Goal: Task Accomplishment & Management: Manage account settings

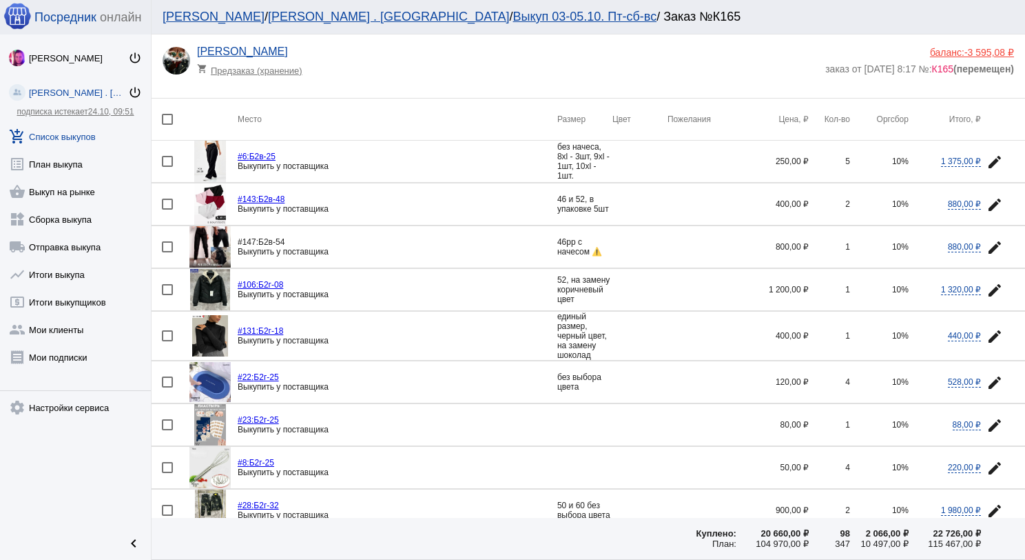
click at [91, 125] on link "add_shopping_cart Список выкупов" at bounding box center [75, 134] width 151 height 28
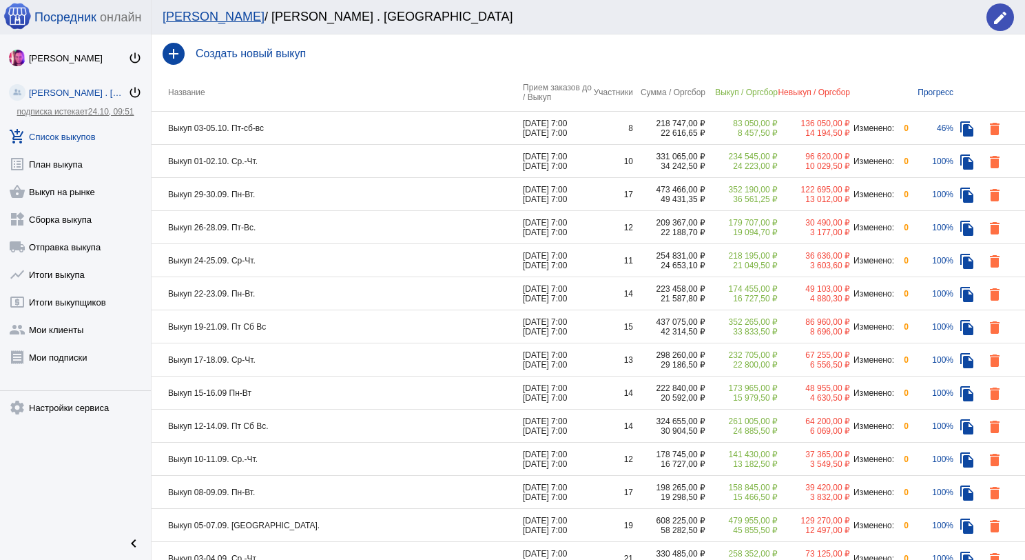
click at [280, 166] on td "Выкуп 01-02.10. Ср.-Чт." at bounding box center [337, 161] width 371 height 33
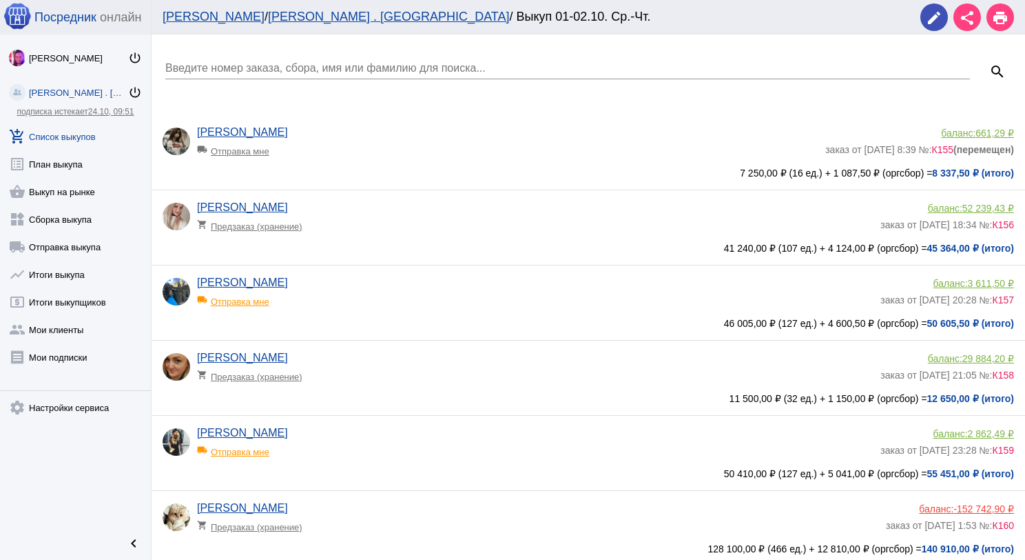
click at [331, 63] on input "Введите номер заказа, сбора, имя или фамилию для поиска..." at bounding box center [567, 68] width 805 height 12
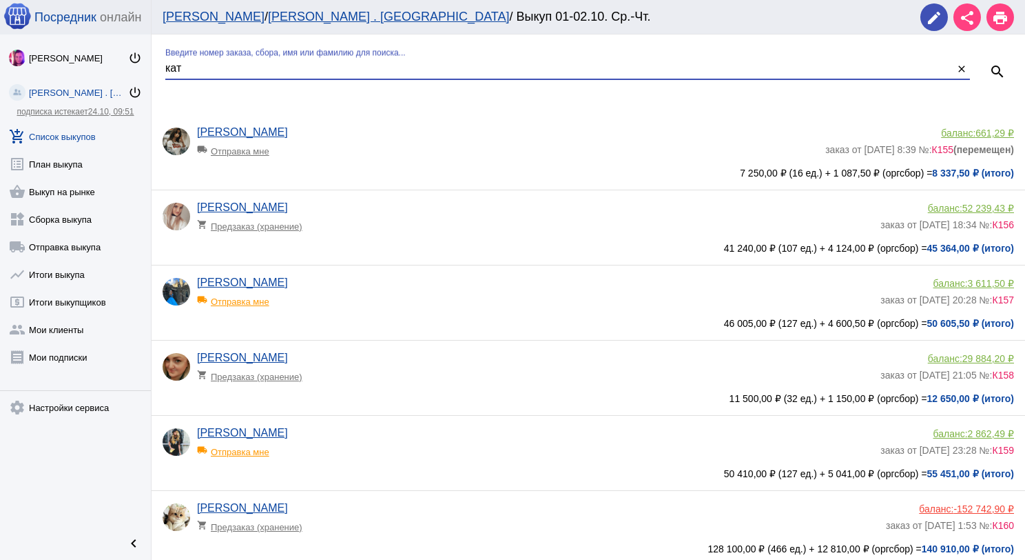
type input "кат"
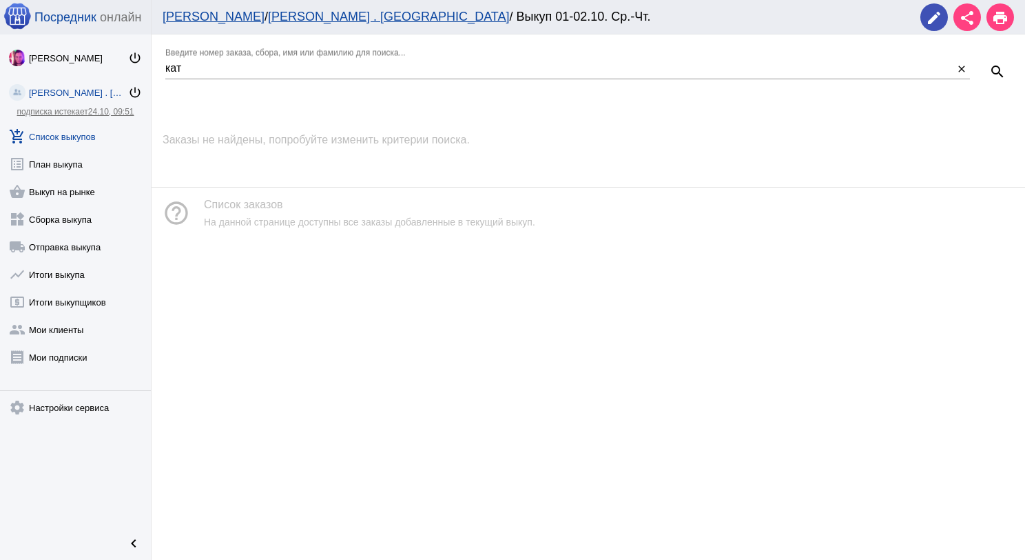
click at [81, 128] on link "add_shopping_cart Список выкупов" at bounding box center [75, 134] width 151 height 28
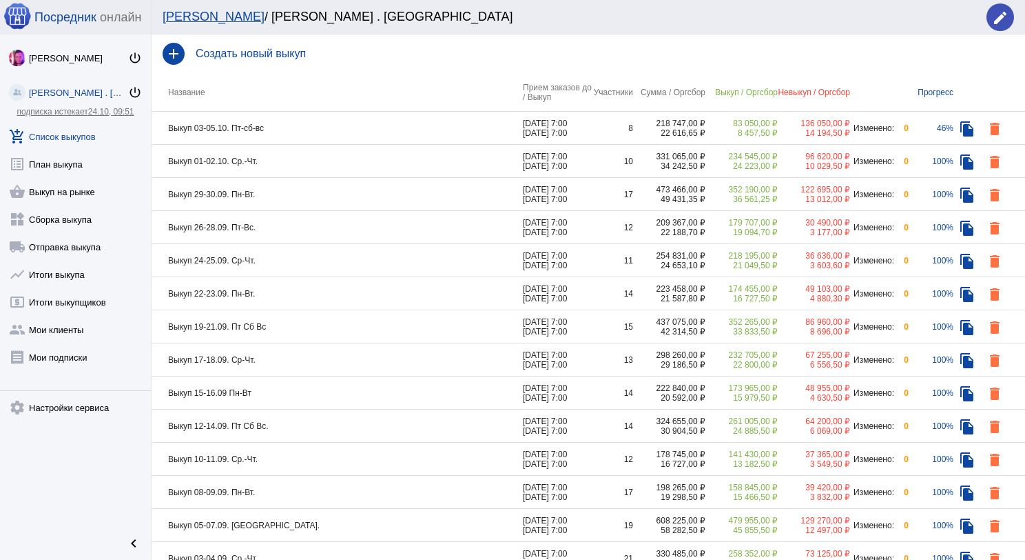
click at [287, 198] on td "Выкуп 29-30.09. Пн-Вт." at bounding box center [337, 194] width 371 height 33
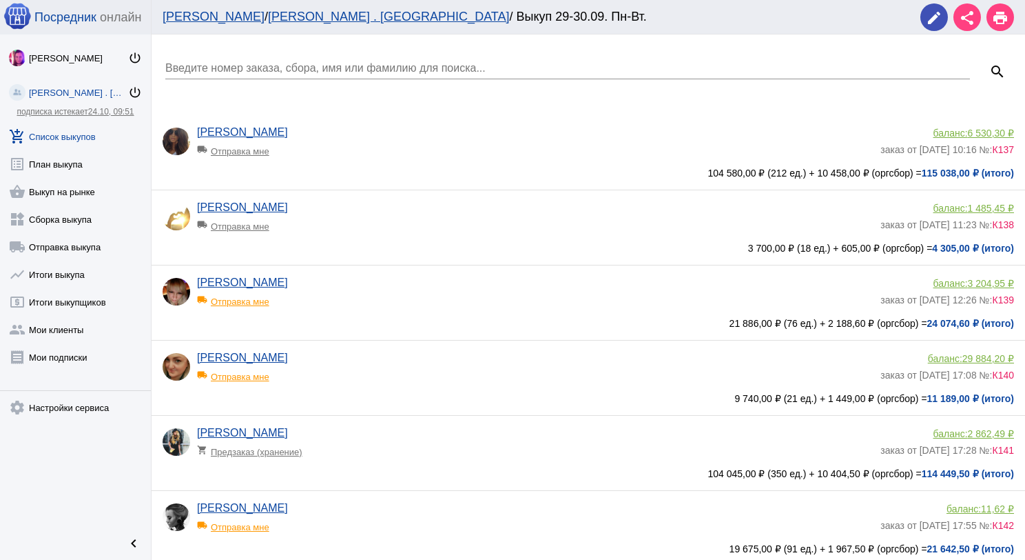
click at [265, 66] on input "Введите номер заказа, сбора, имя или фамилию для поиска..." at bounding box center [567, 68] width 805 height 12
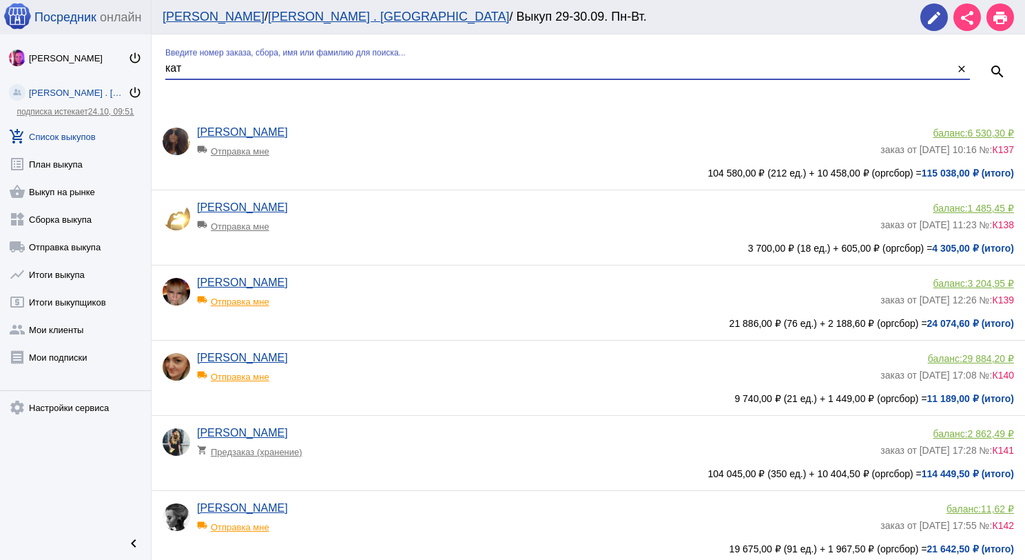
type input "кат"
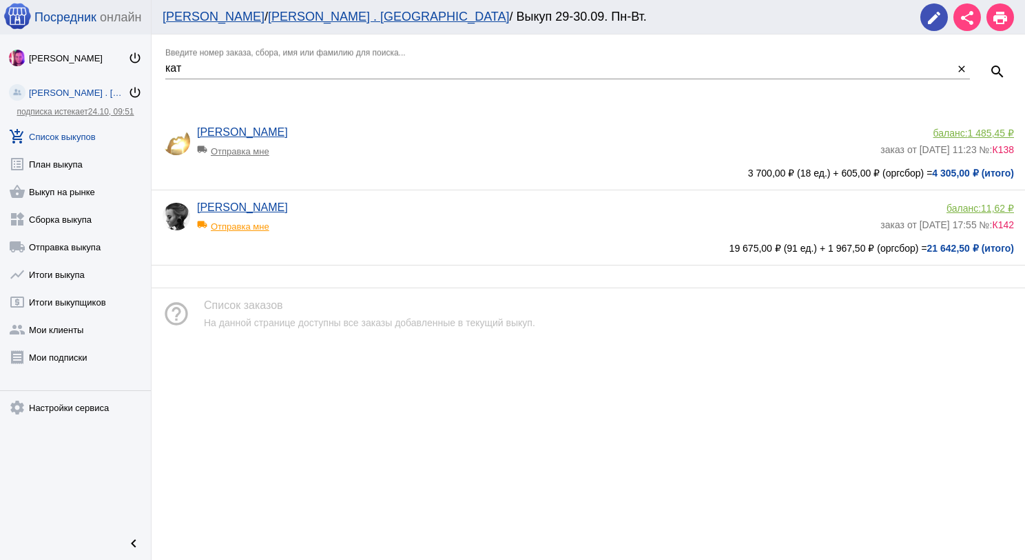
click at [990, 209] on span "11,62 ₽" at bounding box center [997, 208] width 33 height 11
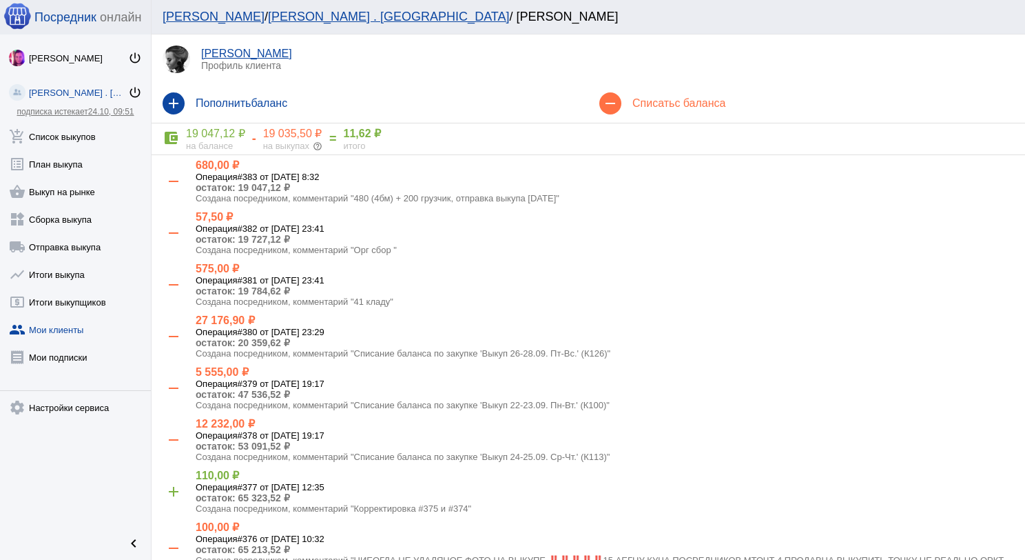
click at [651, 90] on div "remove Списать с баланса" at bounding box center [807, 103] width 437 height 39
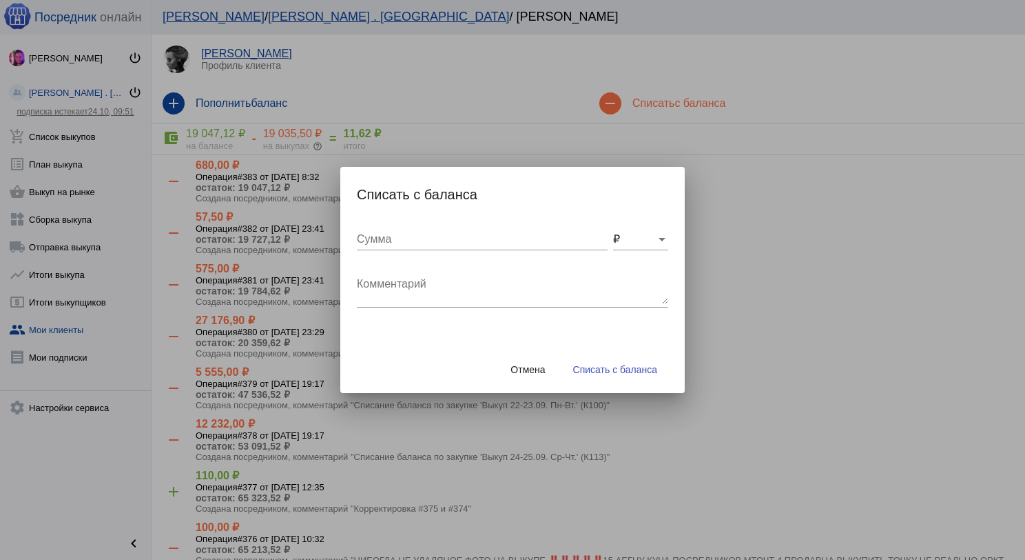
click at [529, 226] on div "Сумма" at bounding box center [482, 234] width 251 height 31
type input "100"
click at [562, 289] on textarea "Комментарий" at bounding box center [512, 290] width 311 height 28
type textarea "Чудо мазь"
click at [642, 367] on span "Списать с баланса" at bounding box center [615, 369] width 84 height 11
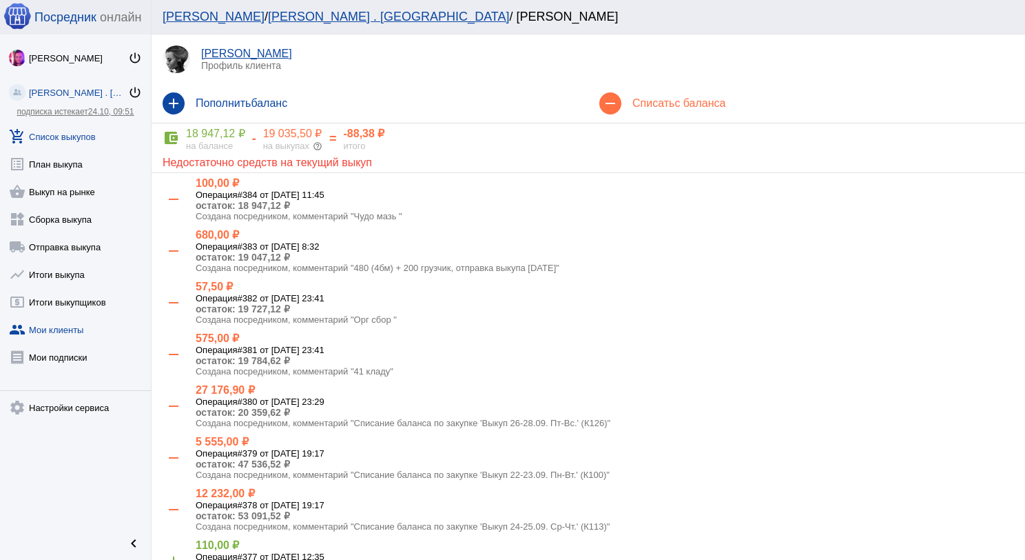
click at [78, 135] on link "add_shopping_cart Список выкупов" at bounding box center [75, 134] width 151 height 28
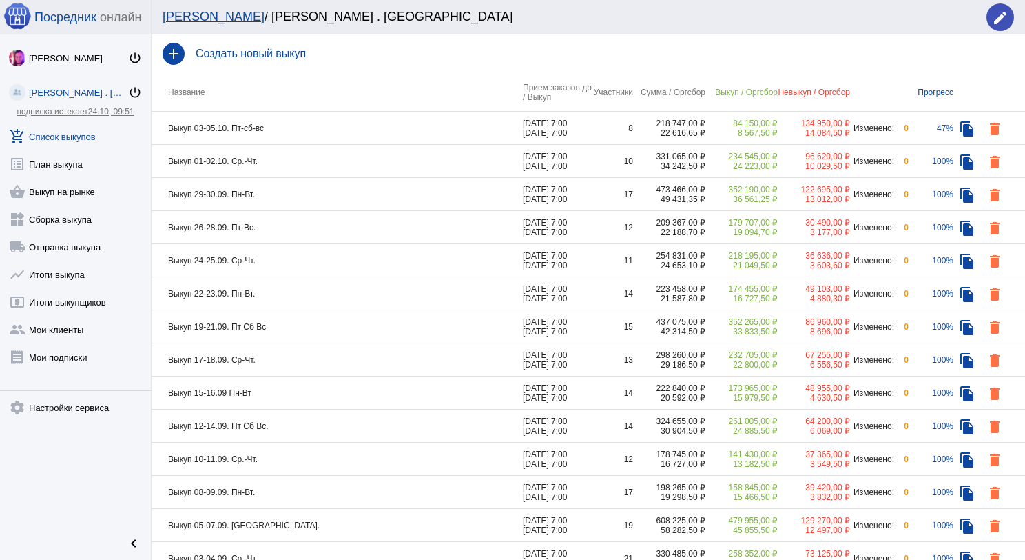
click at [314, 220] on td "Выкуп 26-28.09. Пт-Вс." at bounding box center [337, 227] width 371 height 33
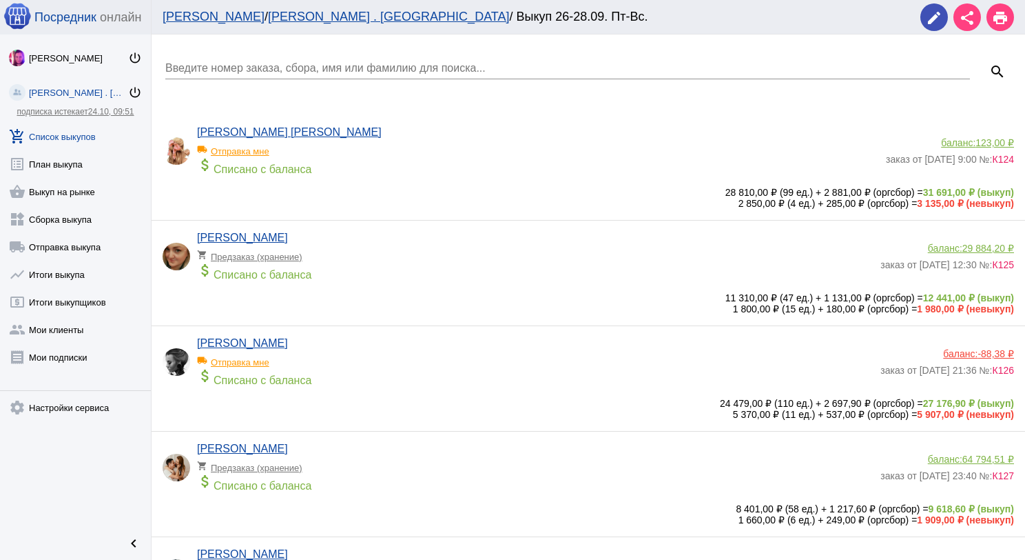
click at [55, 137] on link "add_shopping_cart Список выкупов" at bounding box center [75, 134] width 151 height 28
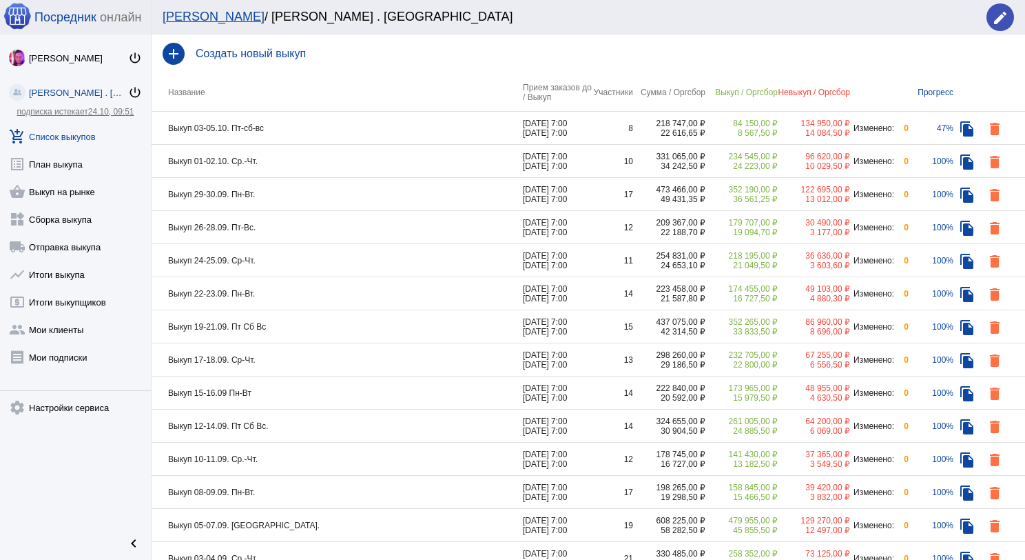
drag, startPoint x: 317, startPoint y: 289, endPoint x: 256, endPoint y: 17, distance: 279.7
click at [318, 289] on td "Выкуп 22-23.09. Пн-Вт." at bounding box center [337, 293] width 371 height 33
click at [284, 374] on td "Выкуп 17-18.09. Ср-Чт." at bounding box center [337, 359] width 371 height 33
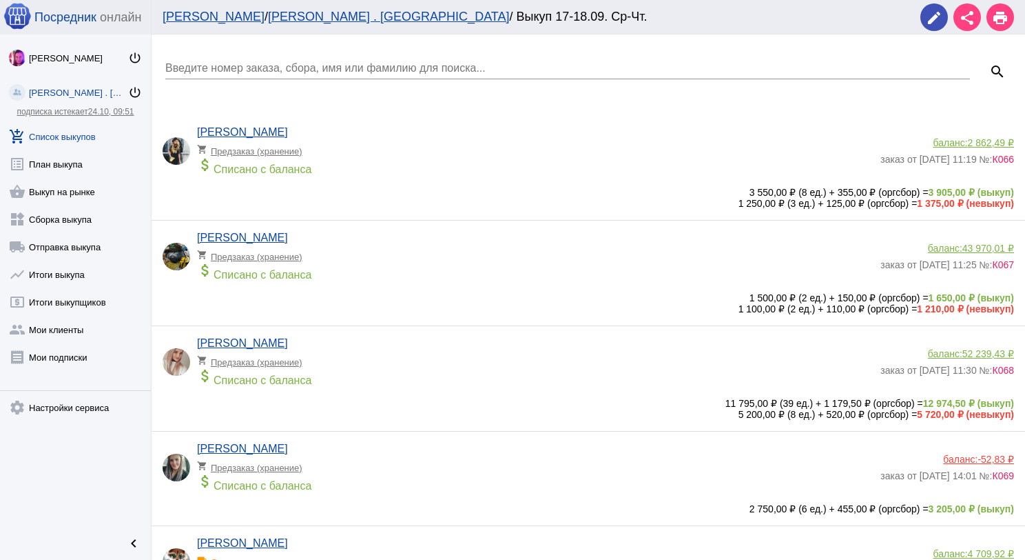
click at [228, 56] on div "Введите номер заказа, сбора, имя или фамилию для поиска..." at bounding box center [567, 63] width 805 height 31
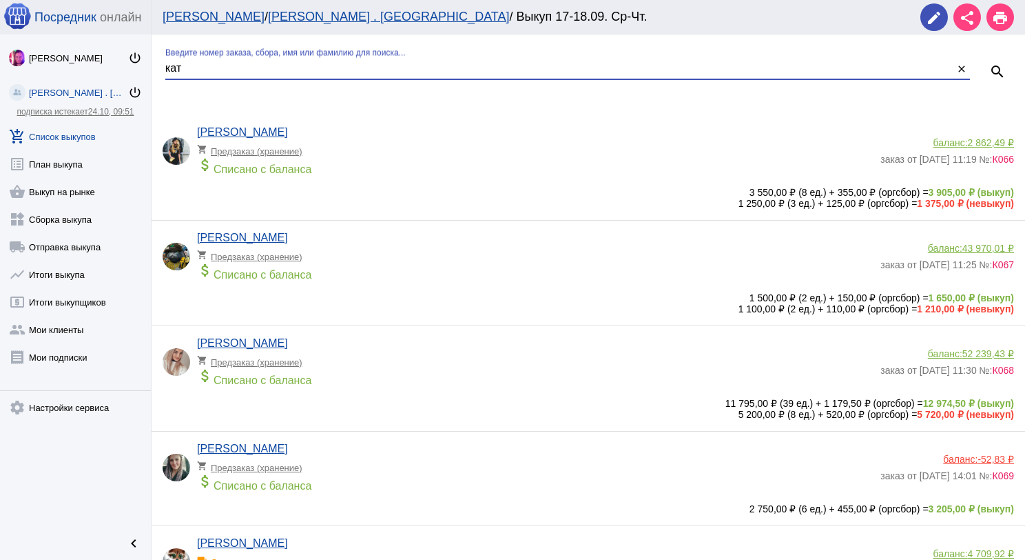
type input "кат"
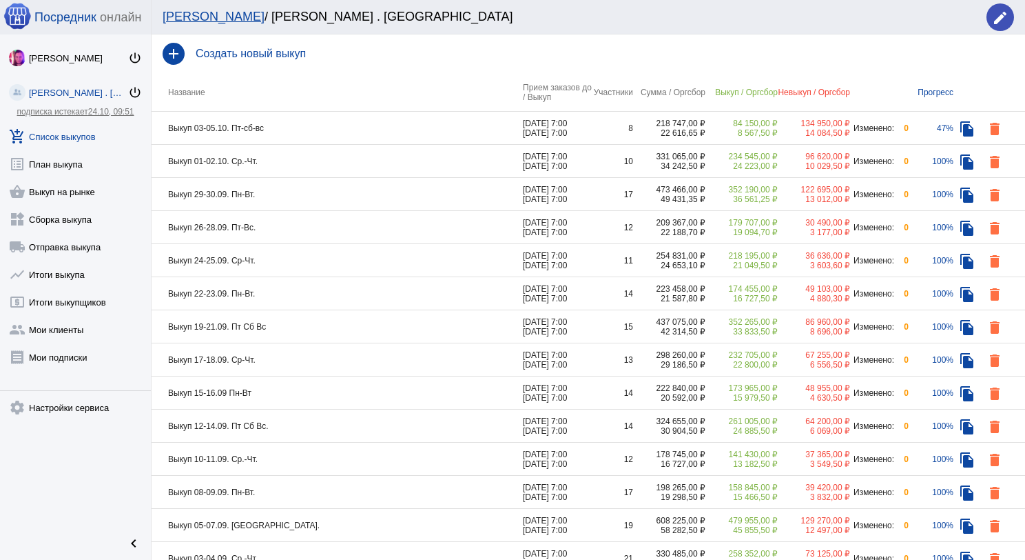
click at [301, 328] on td "Выкуп 19-21.09. Пт Сб Вс" at bounding box center [337, 326] width 371 height 33
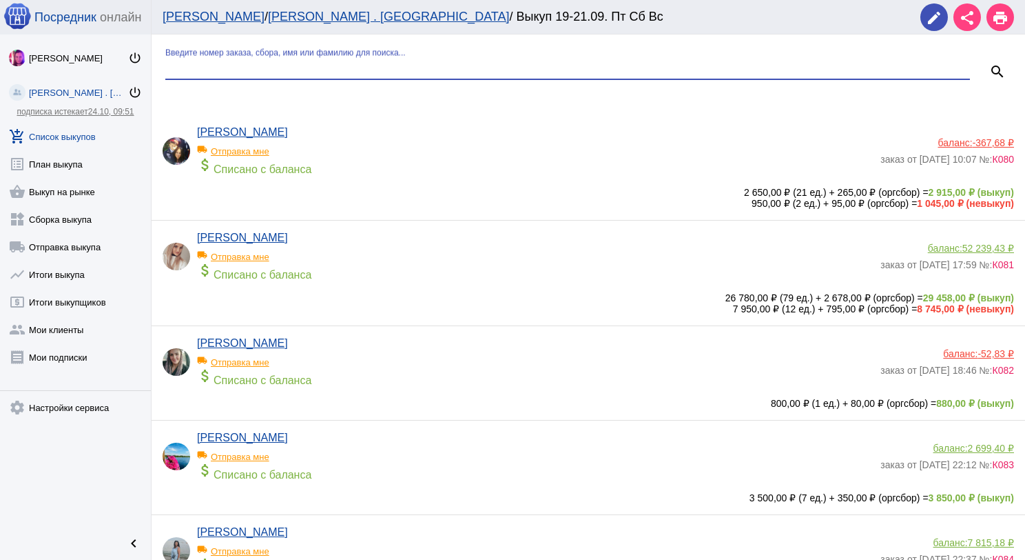
click at [258, 64] on input "Введите номер заказа, сбора, имя или фамилию для поиска..." at bounding box center [567, 68] width 805 height 12
type input "кат"
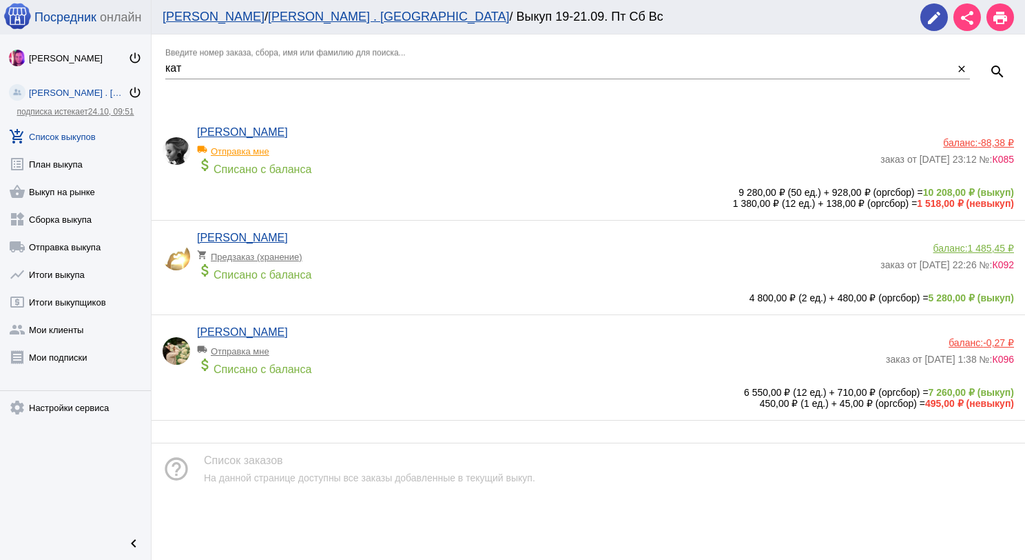
click at [385, 159] on div "attach_money Списано с баланса" at bounding box center [535, 165] width 677 height 19
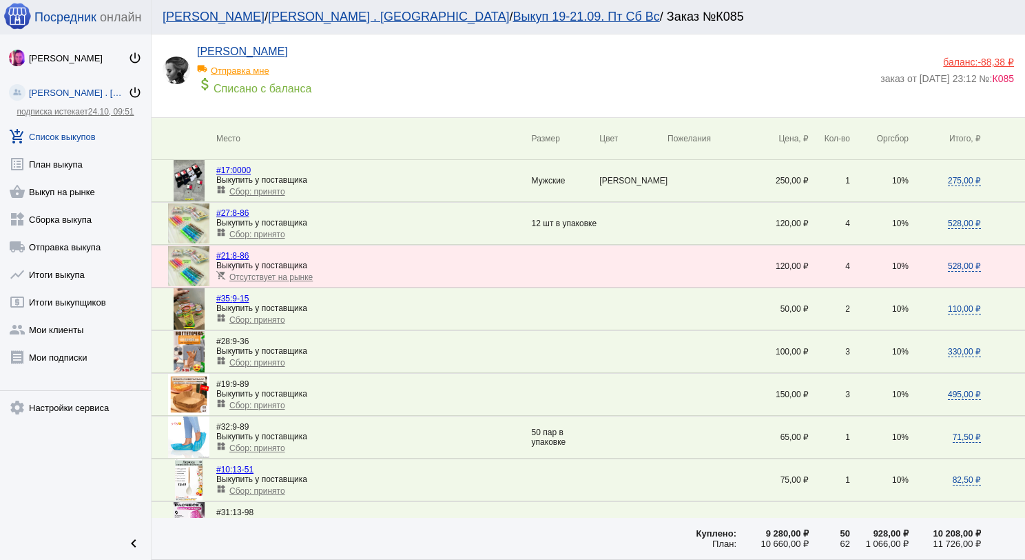
click at [80, 136] on link "add_shopping_cart Список выкупов" at bounding box center [75, 134] width 151 height 28
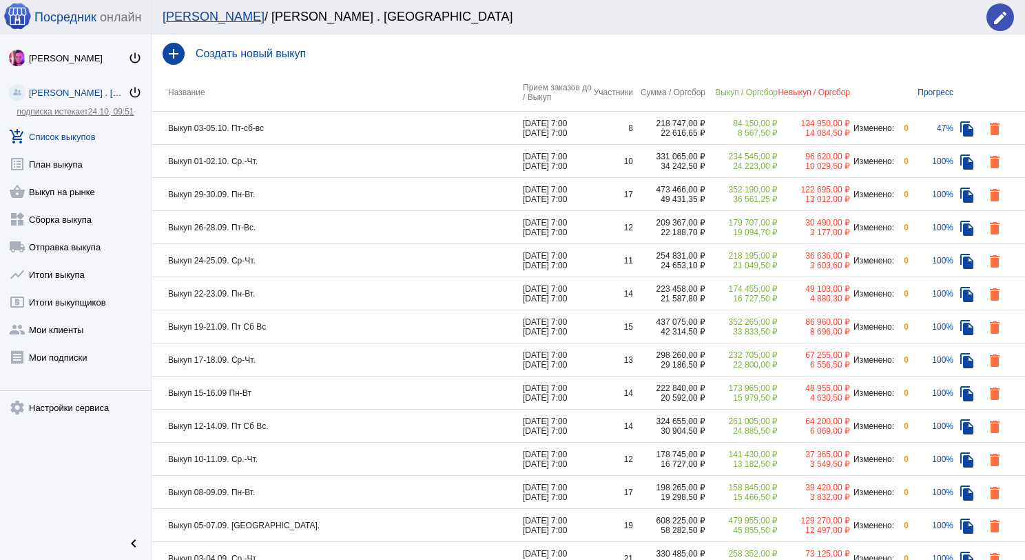
click at [311, 190] on td "Выкуп 29-30.09. Пн-Вт." at bounding box center [337, 194] width 371 height 33
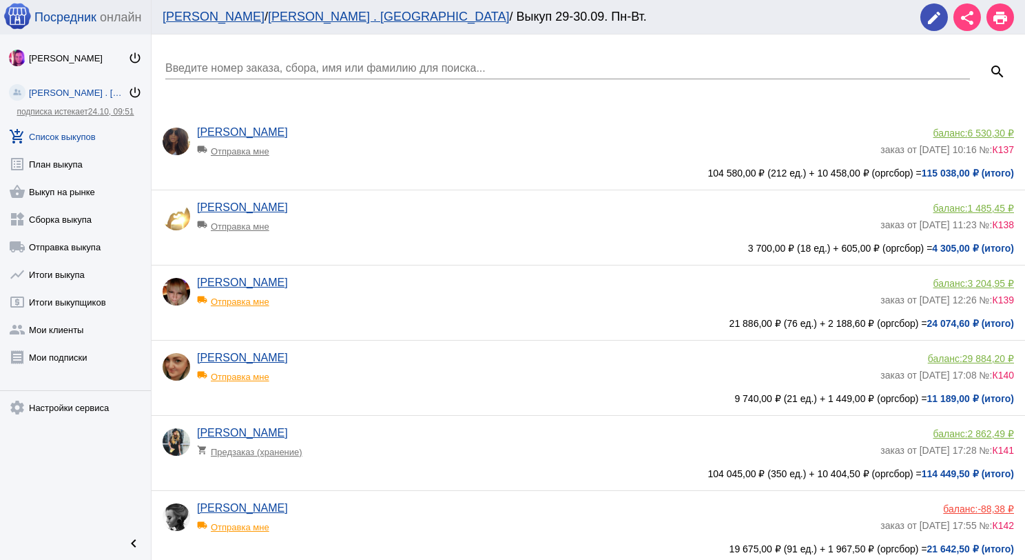
click at [289, 59] on div "Введите номер заказа, сбора, имя или фамилию для поиска..." at bounding box center [567, 63] width 805 height 31
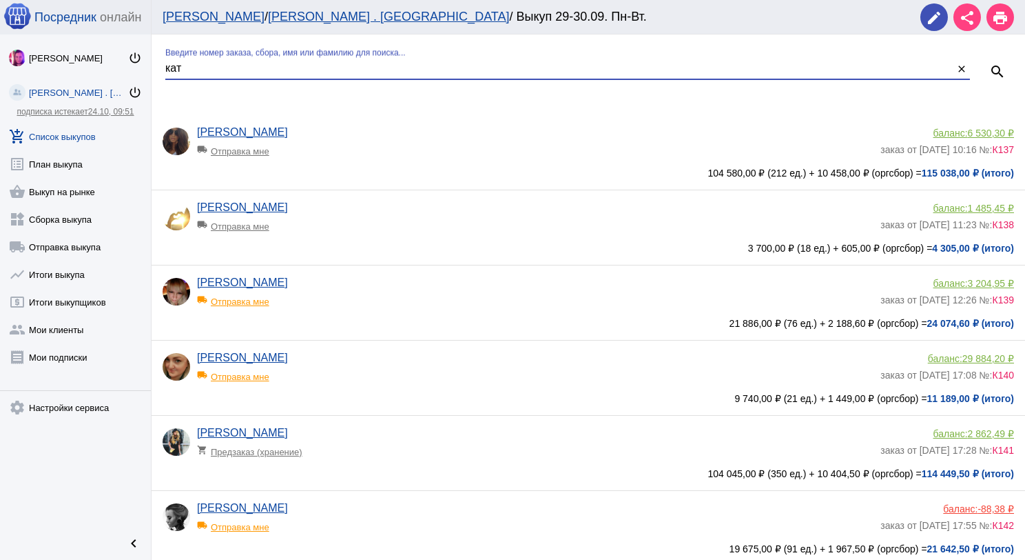
type input "кат"
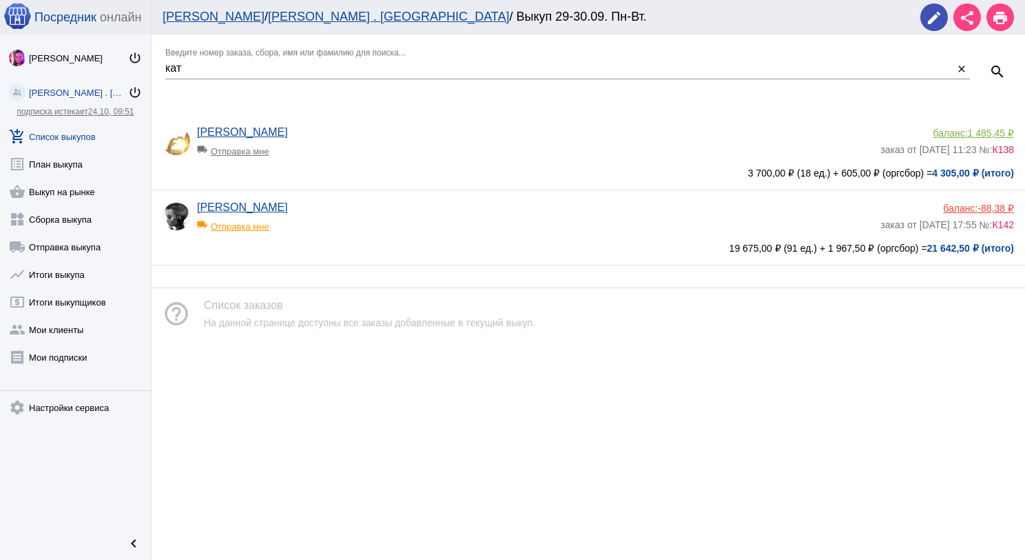
click at [368, 224] on app-delivery-type "local_shipping Отправка мне" at bounding box center [535, 223] width 677 height 18
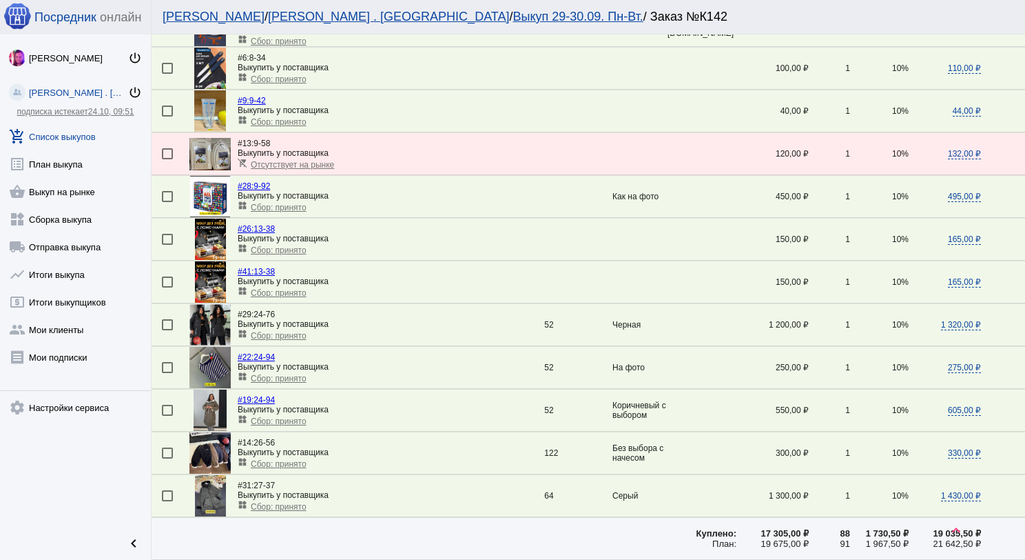
scroll to position [345, 0]
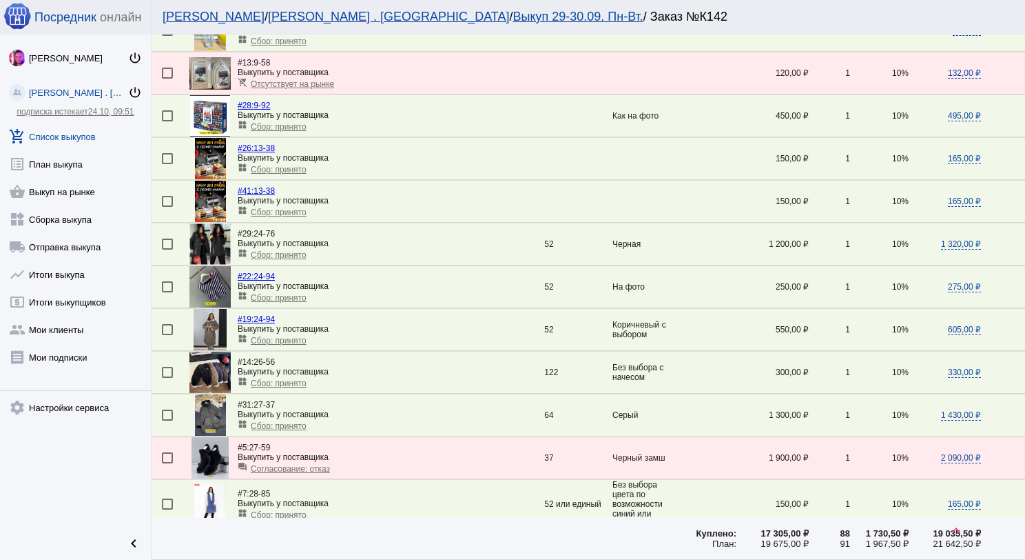
click at [289, 336] on span "Сбор: принято" at bounding box center [279, 341] width 56 height 10
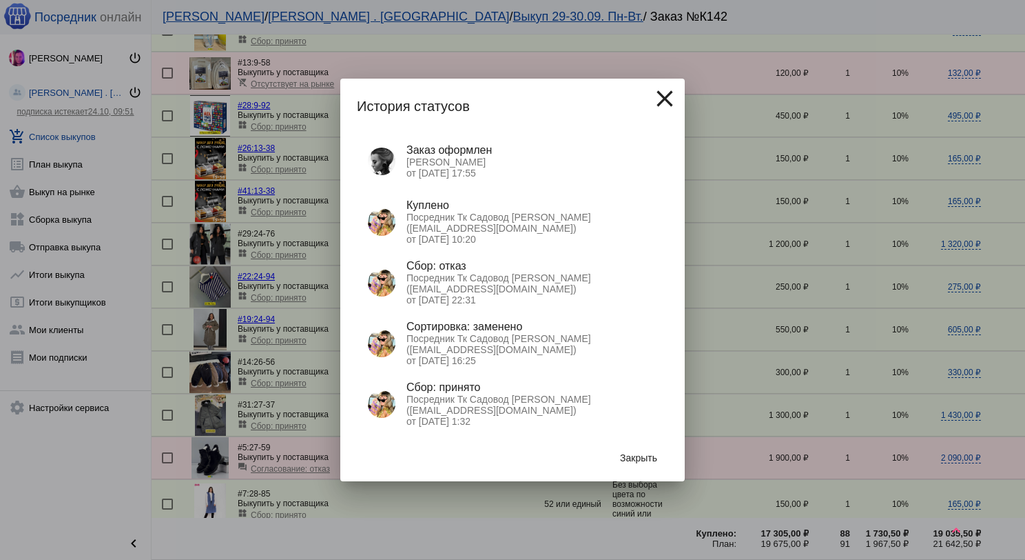
click at [642, 456] on span "Закрыть" at bounding box center [638, 457] width 37 height 11
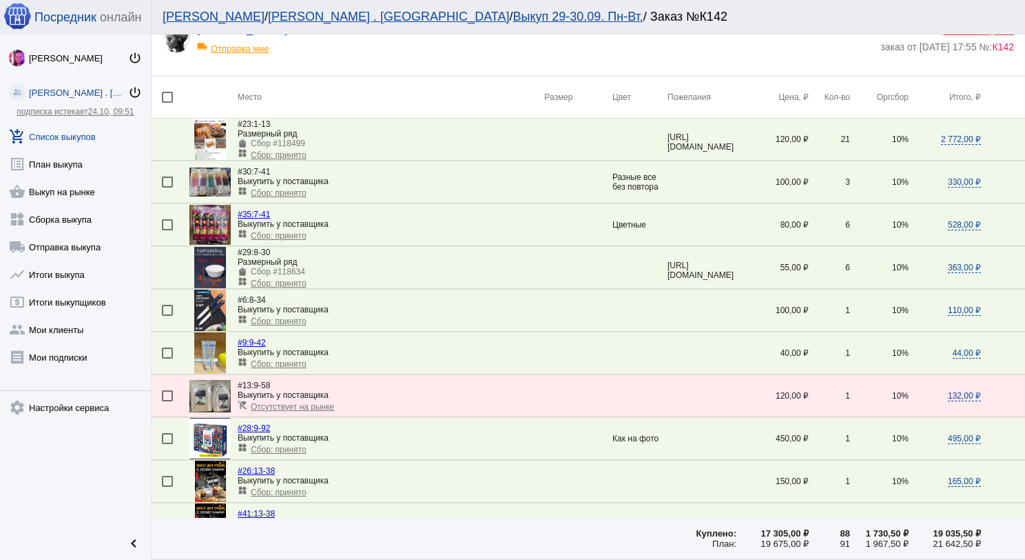
scroll to position [0, 0]
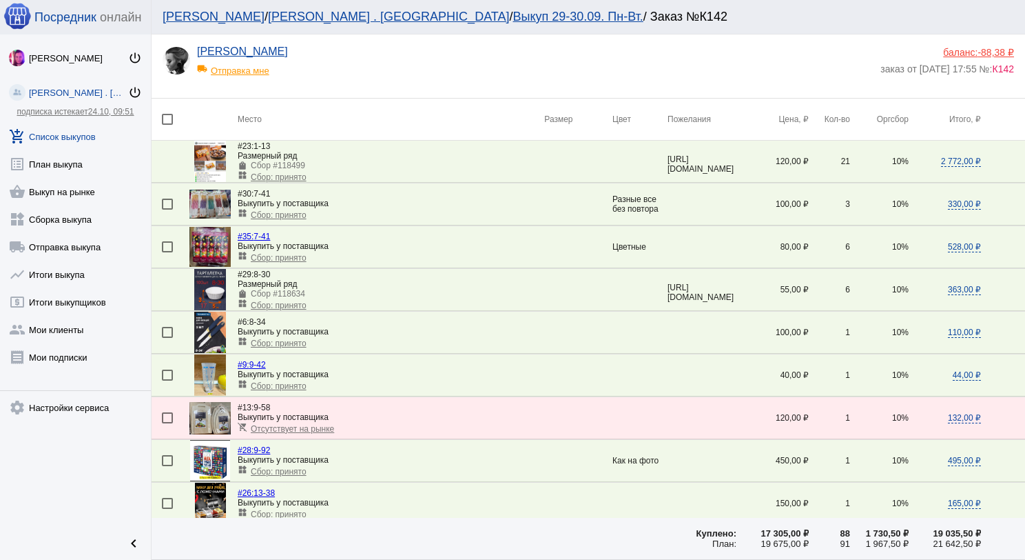
click at [996, 50] on span "-88,38 ₽" at bounding box center [996, 52] width 37 height 11
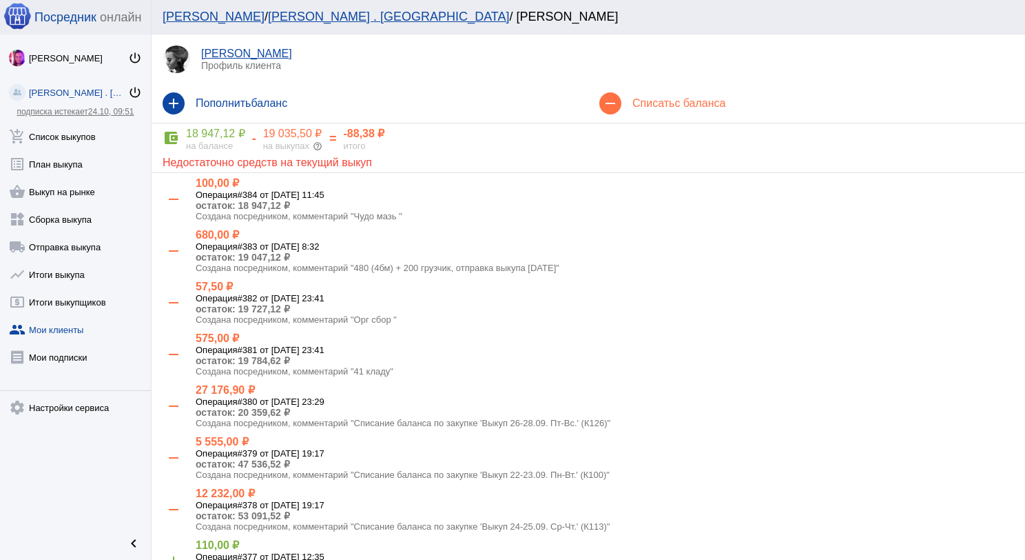
click at [175, 110] on mat-icon "add" at bounding box center [174, 103] width 22 height 22
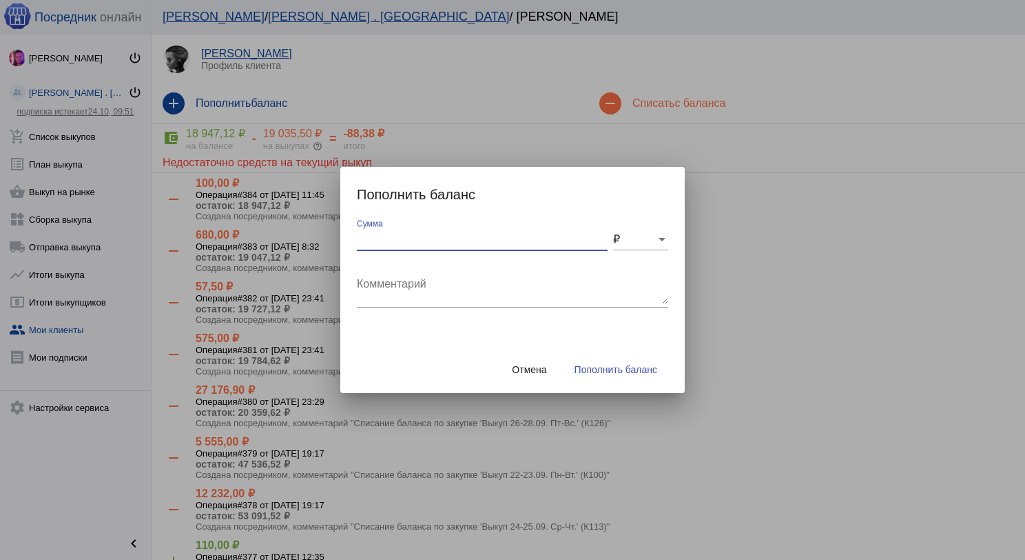
click at [380, 241] on input "Сумма" at bounding box center [482, 239] width 251 height 12
click at [383, 286] on textarea "Комментарий" at bounding box center [512, 290] width 311 height 28
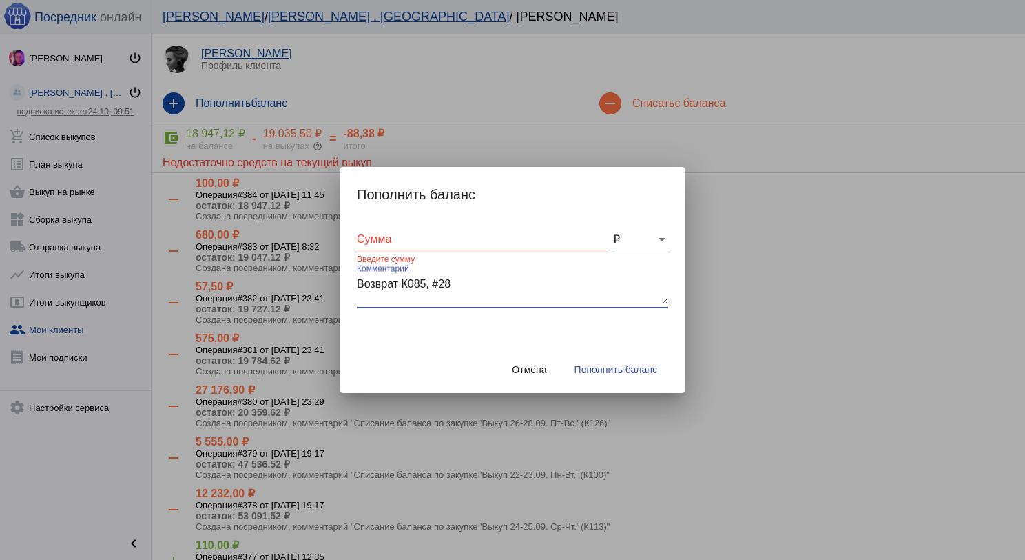
type textarea "Возврат К085, #28"
click at [471, 241] on input "Сумма" at bounding box center [482, 239] width 251 height 12
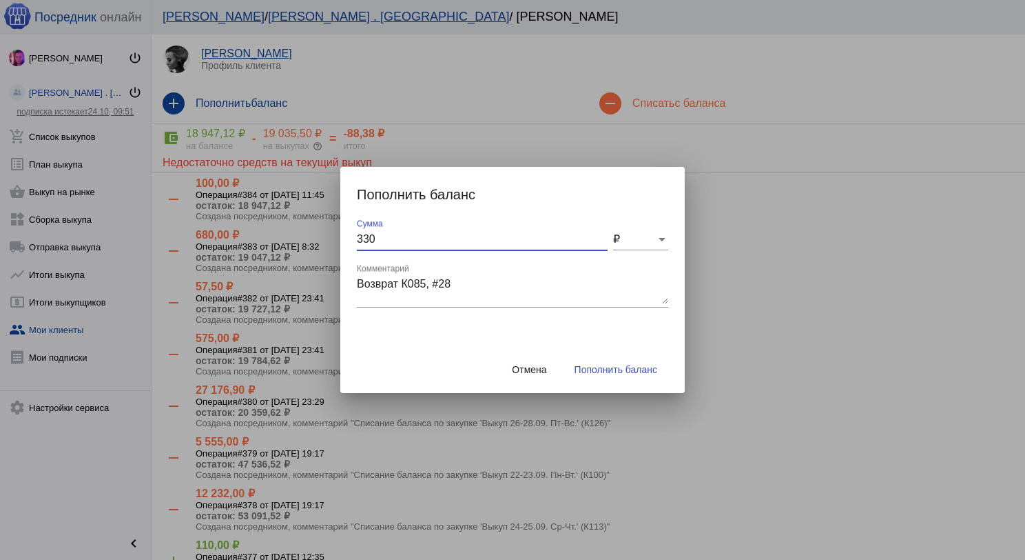
type input "330"
click at [631, 364] on span "Пополнить баланс" at bounding box center [616, 369] width 83 height 11
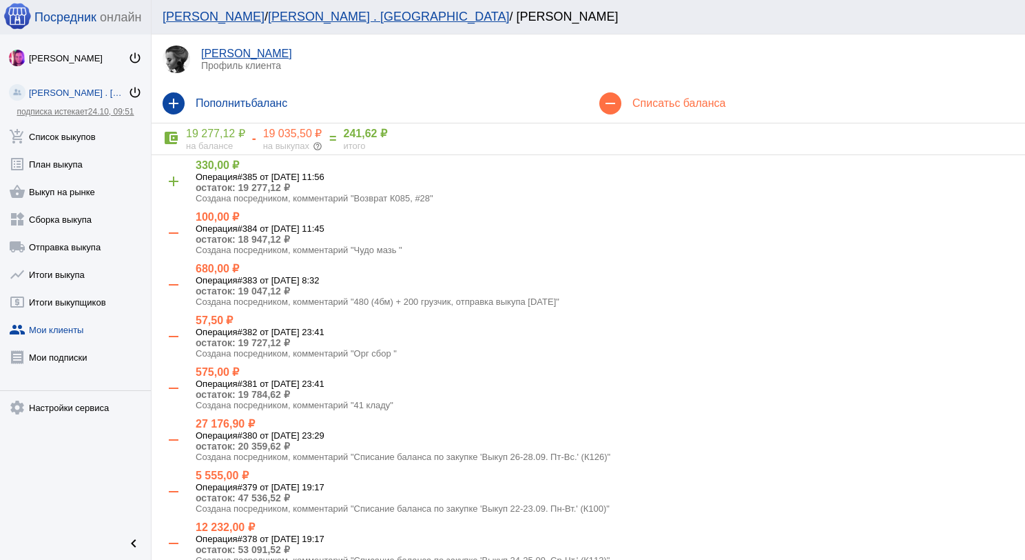
click at [172, 105] on mat-icon "add" at bounding box center [174, 103] width 22 height 22
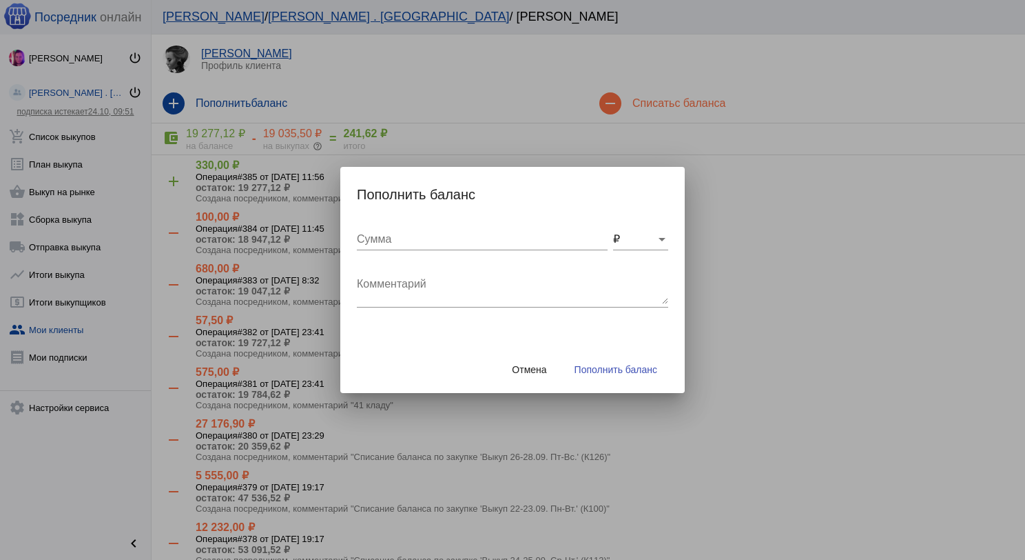
click at [414, 274] on div "Комментарий" at bounding box center [512, 285] width 311 height 43
type textarea "D"
type textarea "Возврат К126, #58"
click at [413, 245] on input "Сумма" at bounding box center [482, 239] width 251 height 12
type input "165"
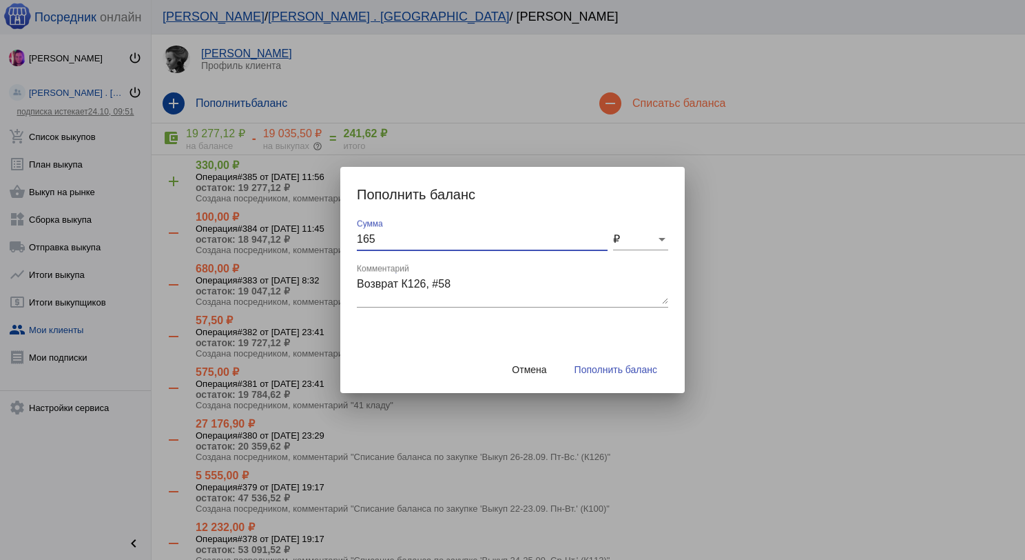
click at [651, 369] on span "Пополнить баланс" at bounding box center [616, 369] width 83 height 11
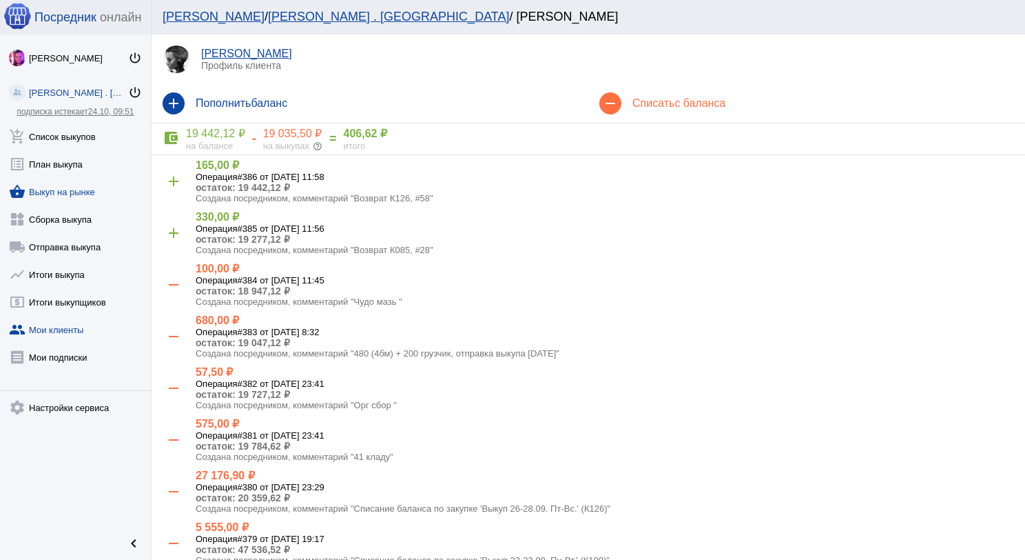
click at [71, 195] on link "shopping_basket Выкуп на рынке" at bounding box center [75, 189] width 151 height 28
